Goal: Information Seeking & Learning: Learn about a topic

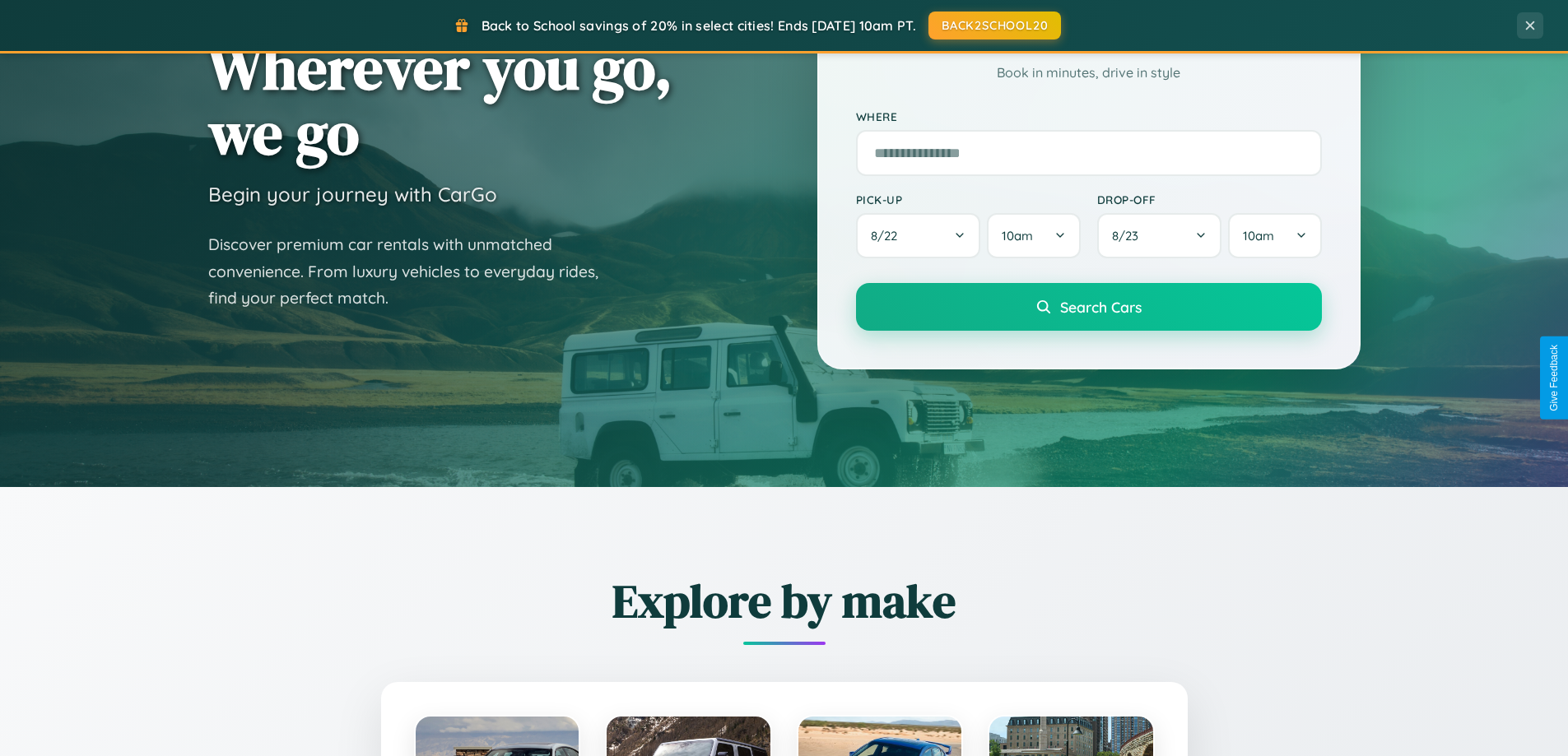
scroll to position [1929, 0]
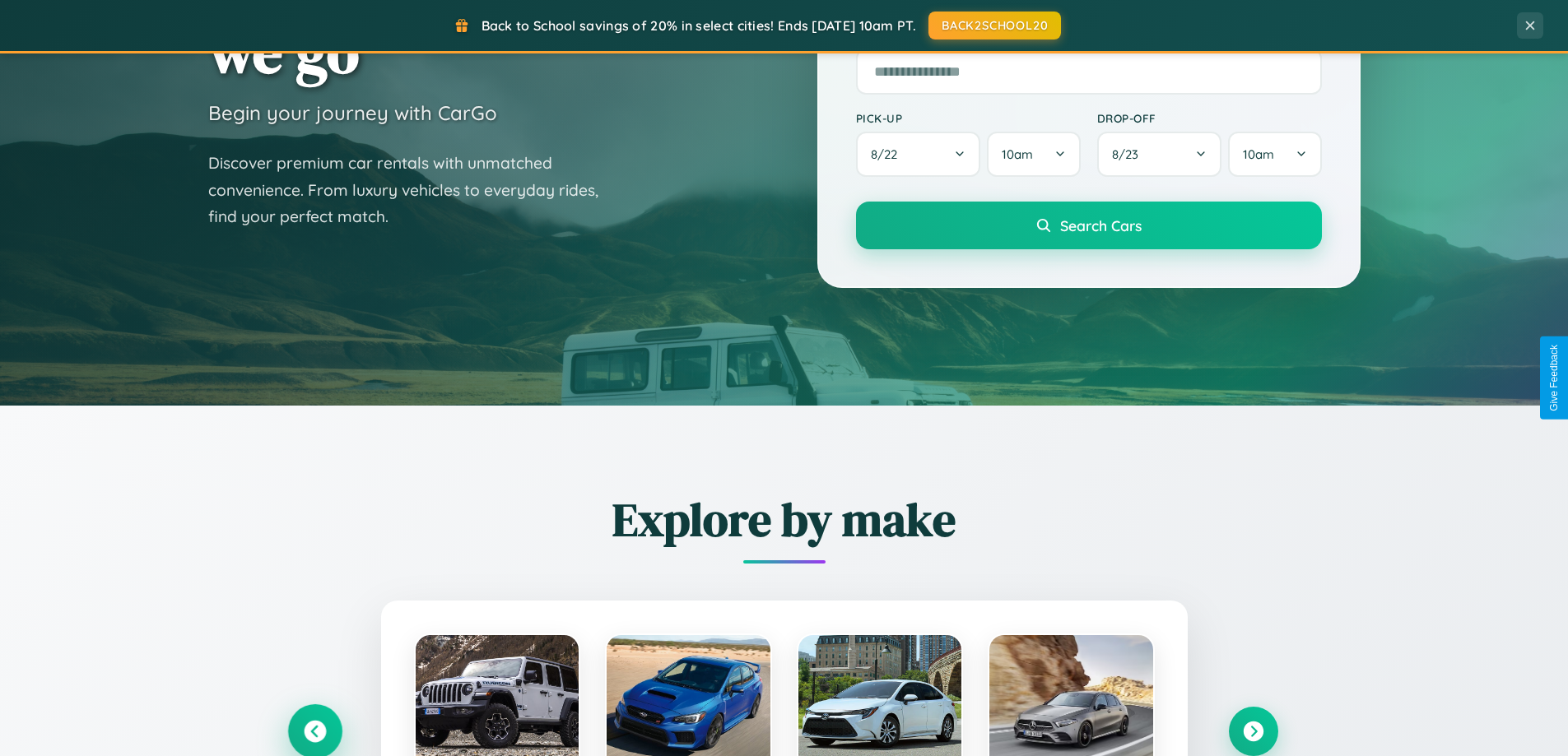
click at [314, 731] on icon at bounding box center [314, 732] width 23 height 23
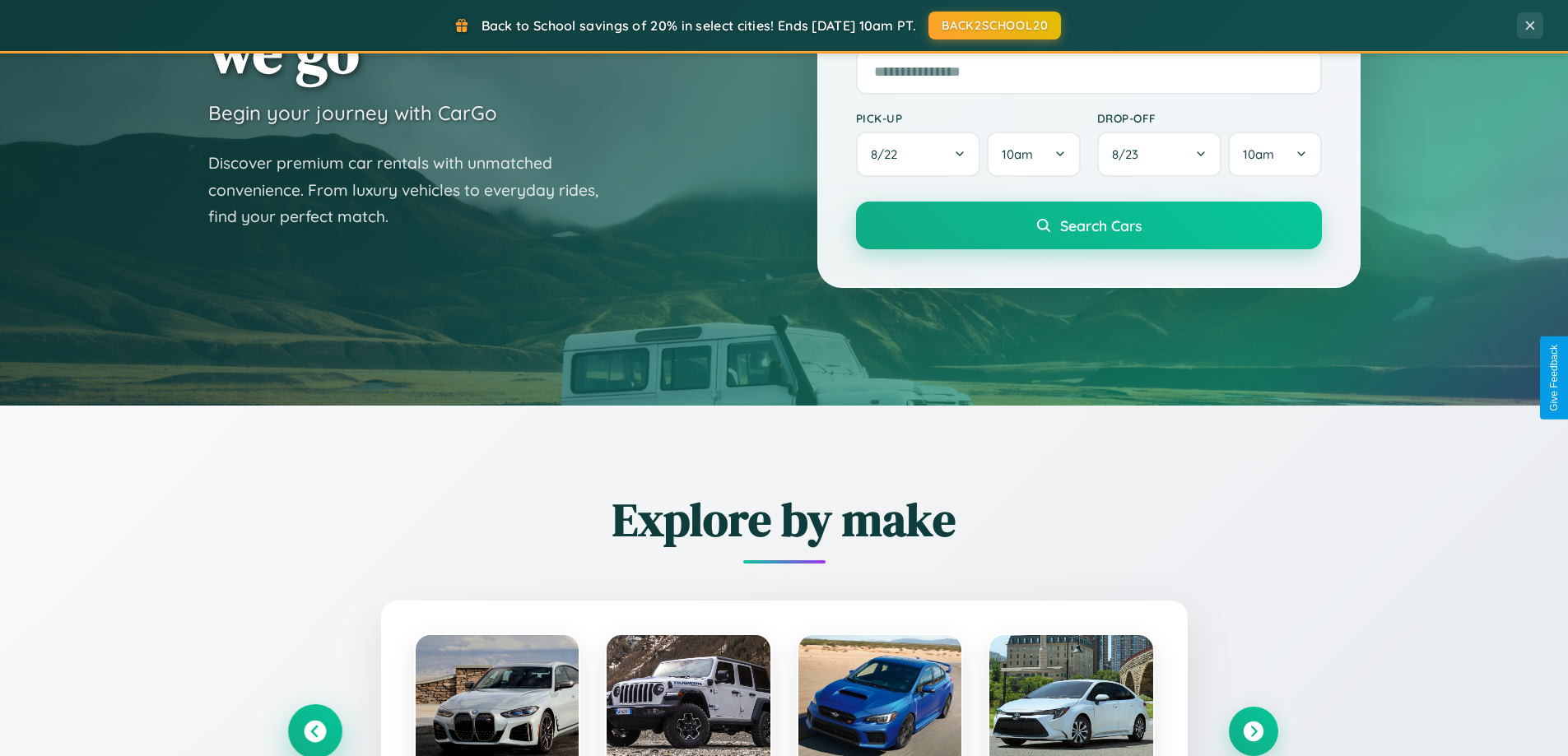
scroll to position [1132, 0]
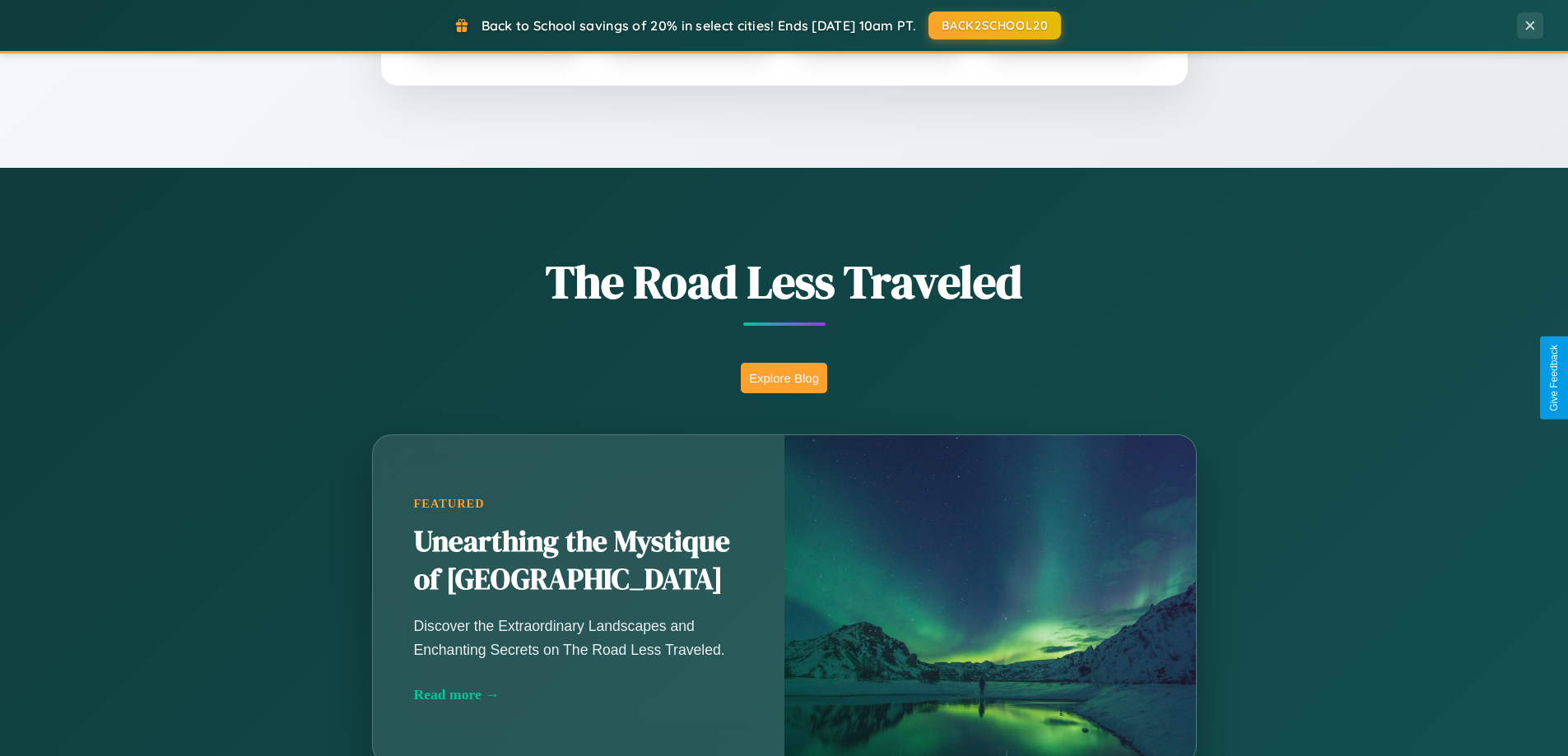
click at [784, 378] on button "Explore Blog" at bounding box center [784, 378] width 86 height 30
